Goal: Task Accomplishment & Management: Manage account settings

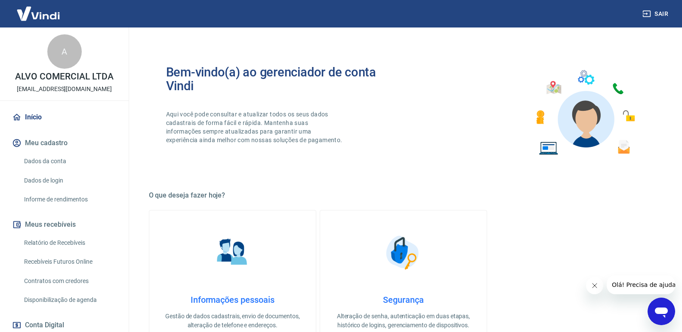
click at [37, 144] on button "Meu cadastro" at bounding box center [64, 143] width 108 height 19
click at [42, 160] on link "Dados da conta" at bounding box center [70, 162] width 98 height 18
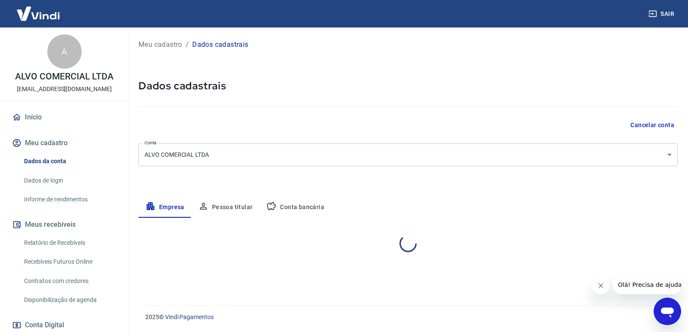
select select "PR"
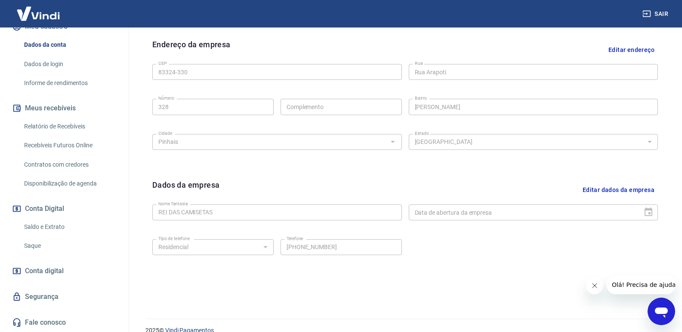
scroll to position [288, 0]
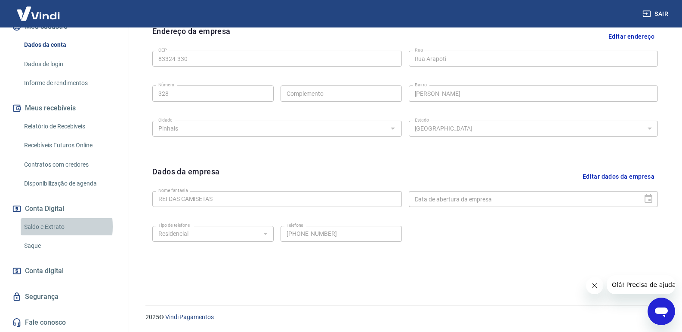
click at [34, 226] on link "Saldo e Extrato" at bounding box center [70, 227] width 98 height 18
